Goal: Check status

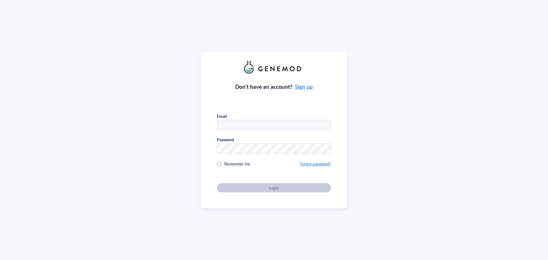
click at [229, 121] on input "text" at bounding box center [274, 125] width 114 height 10
type input "[PERSON_NAME][EMAIL_ADDRESS][DOMAIN_NAME]"
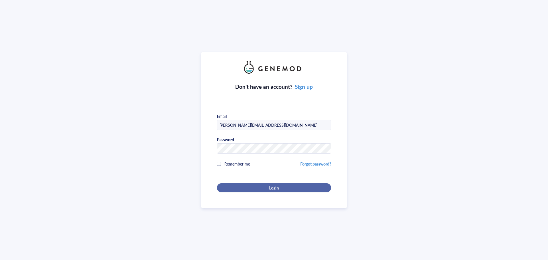
click at [293, 188] on div "Login" at bounding box center [274, 187] width 96 height 5
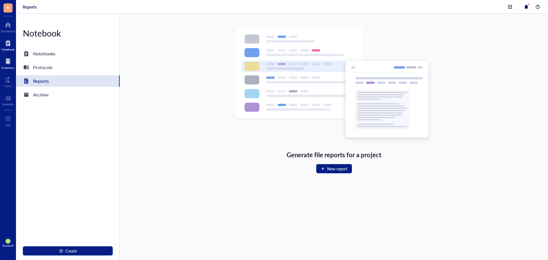
drag, startPoint x: 10, startPoint y: 63, endPoint x: 14, endPoint y: 62, distance: 4.2
click at [11, 63] on div at bounding box center [8, 61] width 13 height 9
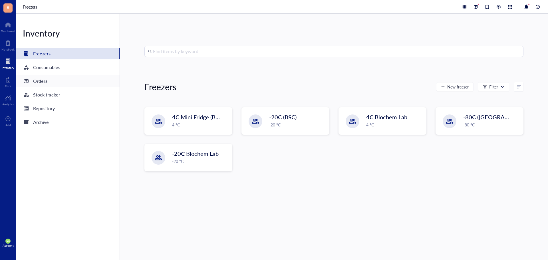
click at [35, 79] on div "Orders" at bounding box center [40, 81] width 14 height 8
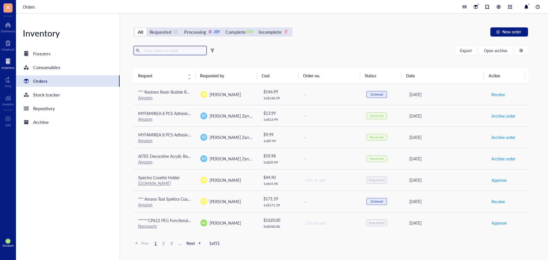
click at [154, 49] on input "text" at bounding box center [173, 50] width 62 height 9
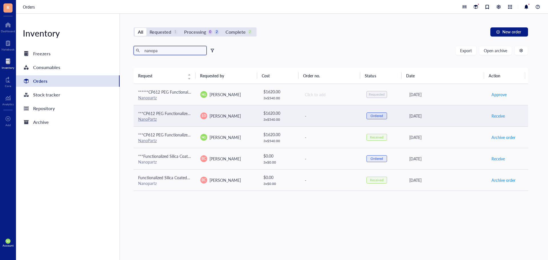
type input "nanopa"
click at [171, 120] on div "NanoPartz" at bounding box center [164, 118] width 53 height 5
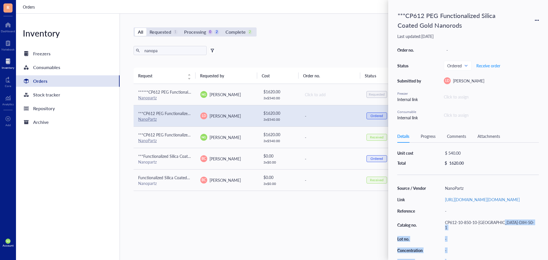
scroll to position [35, 0]
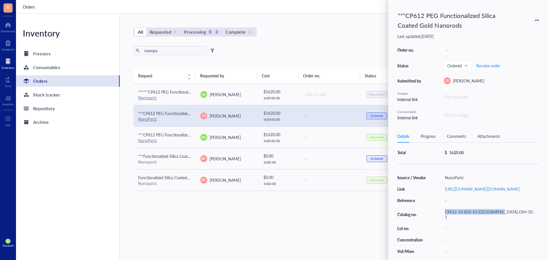
drag, startPoint x: 512, startPoint y: 253, endPoint x: 444, endPoint y: 218, distance: 76.5
click at [444, 218] on div "CP612-10-850-10-[GEOGRAPHIC_DATA]-DIH-50-1" at bounding box center [490, 214] width 96 height 13
copy div "CP612-10-850-10-[GEOGRAPHIC_DATA]-DIH-50-1"
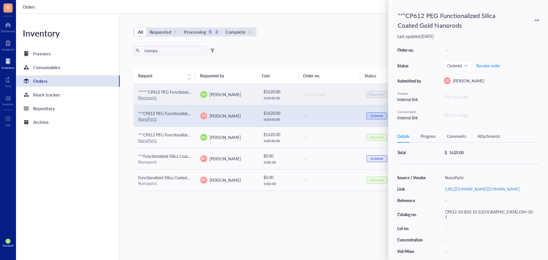
click at [171, 93] on div "******CP612 PEG Functionalized Silica Coated Gold Nanorods" at bounding box center [164, 92] width 53 height 6
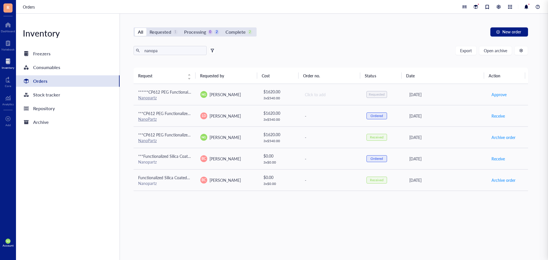
click at [311, 41] on div "All Requested 1 Processing 0 2 Complete 2 New order nanopa Export Open archive …" at bounding box center [331, 137] width 422 height 246
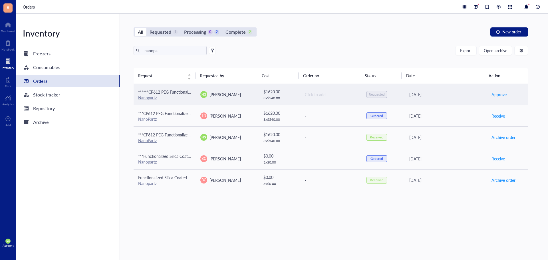
click at [162, 94] on span "******CP612 PEG Functionalized Silica Coated Gold Nanorods" at bounding box center [192, 92] width 109 height 6
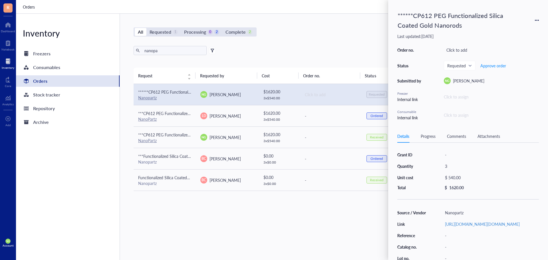
click at [535, 20] on icon at bounding box center [535, 20] width 1 height 1
click at [500, 251] on div "-" at bounding box center [490, 247] width 96 height 8
type input "CP612-10-850-10-[GEOGRAPHIC_DATA]-DIH-50-1"
click at [539, 166] on div "******CP612 PEG Functionalized Silica Coated Gold Nanorods Last updated: [DATE]…" at bounding box center [468, 130] width 160 height 260
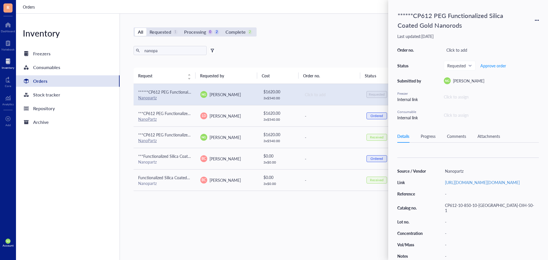
scroll to position [44, 0]
click at [153, 98] on link "Nanopartz" at bounding box center [147, 98] width 19 height 6
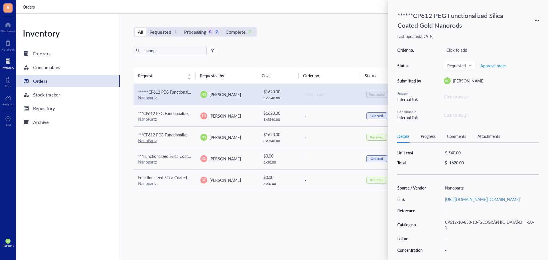
scroll to position [0, 0]
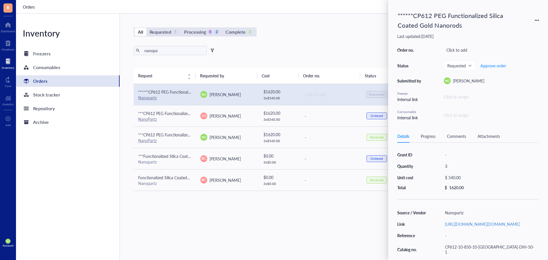
drag, startPoint x: 151, startPoint y: 201, endPoint x: 151, endPoint y: 197, distance: 3.7
click at [151, 201] on div "Request Requested by Cost Order no. Status Date Action ******CP612 PEG Function…" at bounding box center [330, 150] width 394 height 165
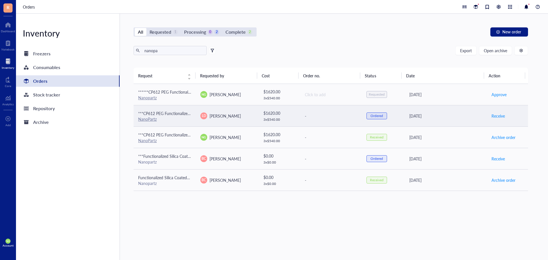
click at [164, 112] on span "***CP612 PEG Functionalized Silica Coated Gold Nanorods" at bounding box center [190, 113] width 104 height 6
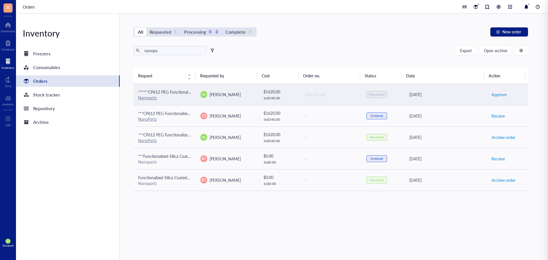
click at [164, 98] on div "Nanopartz" at bounding box center [164, 97] width 53 height 5
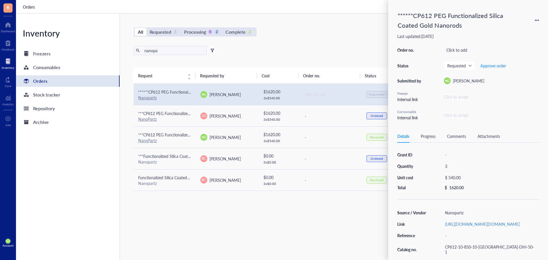
click at [347, 41] on div "All Requested 1 Processing 0 2 Complete 2 New order nanopa Export Open archive …" at bounding box center [331, 137] width 422 height 246
